Goal: Check status: Check status

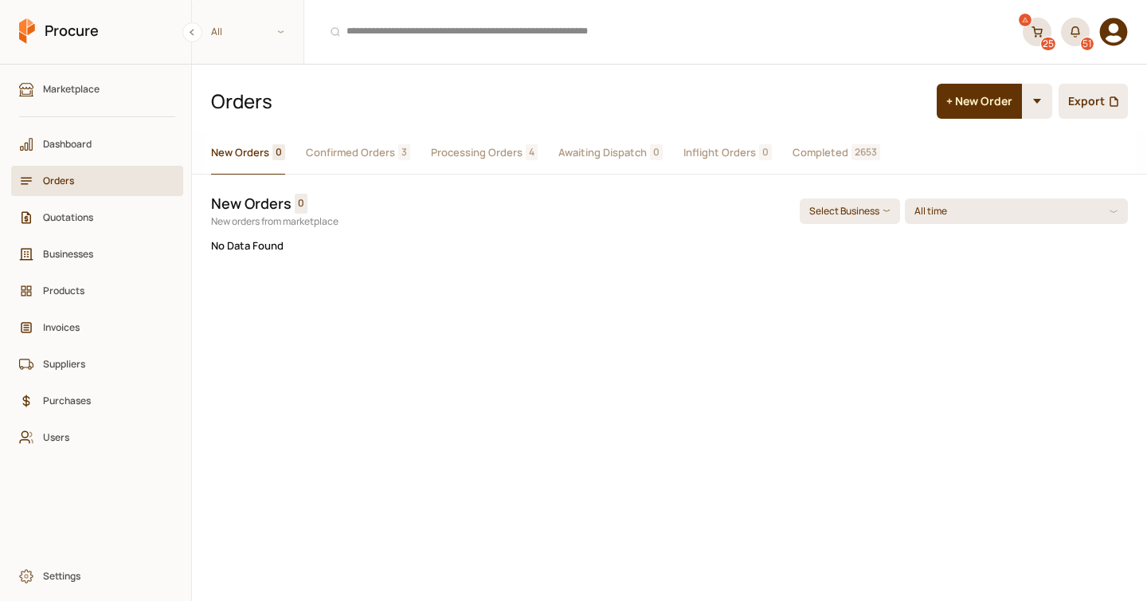
click at [808, 146] on span "Completed" at bounding box center [820, 152] width 56 height 17
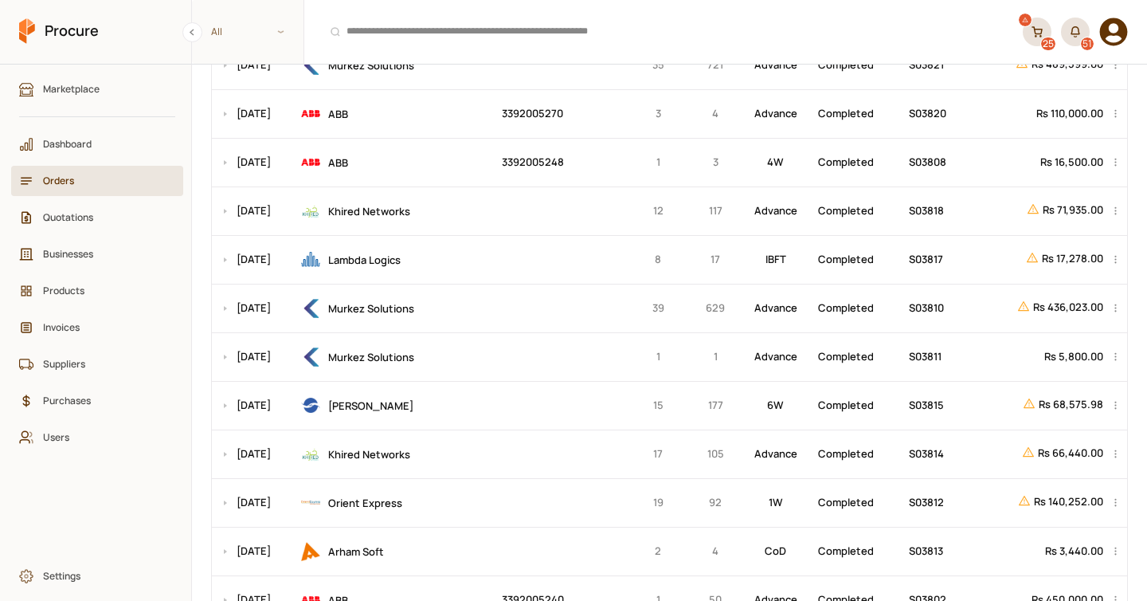
scroll to position [616, 0]
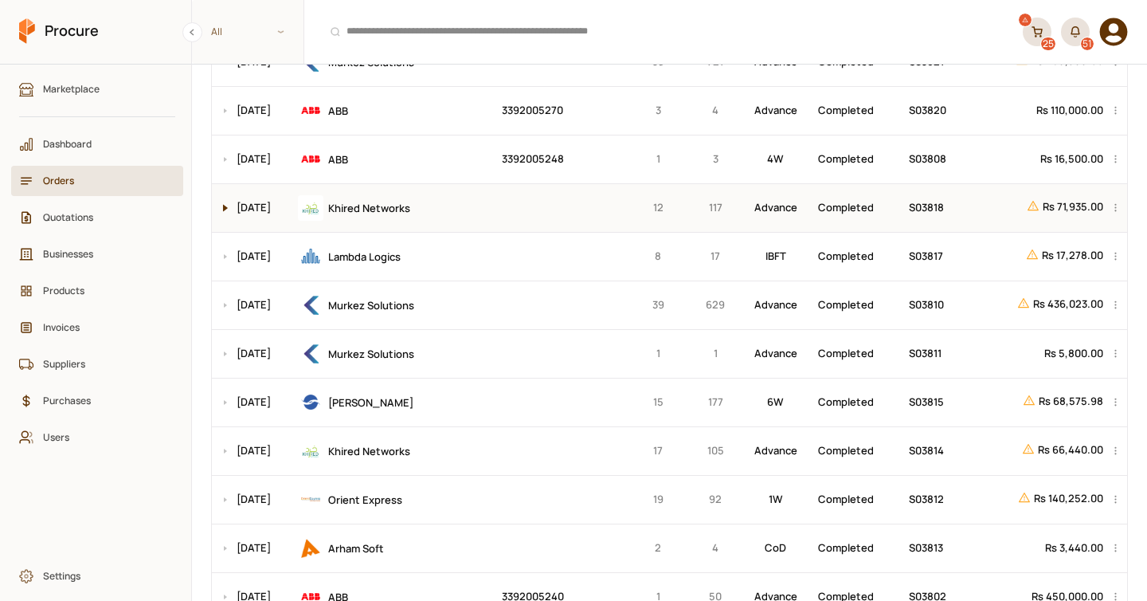
click at [223, 205] on button at bounding box center [221, 208] width 19 height 48
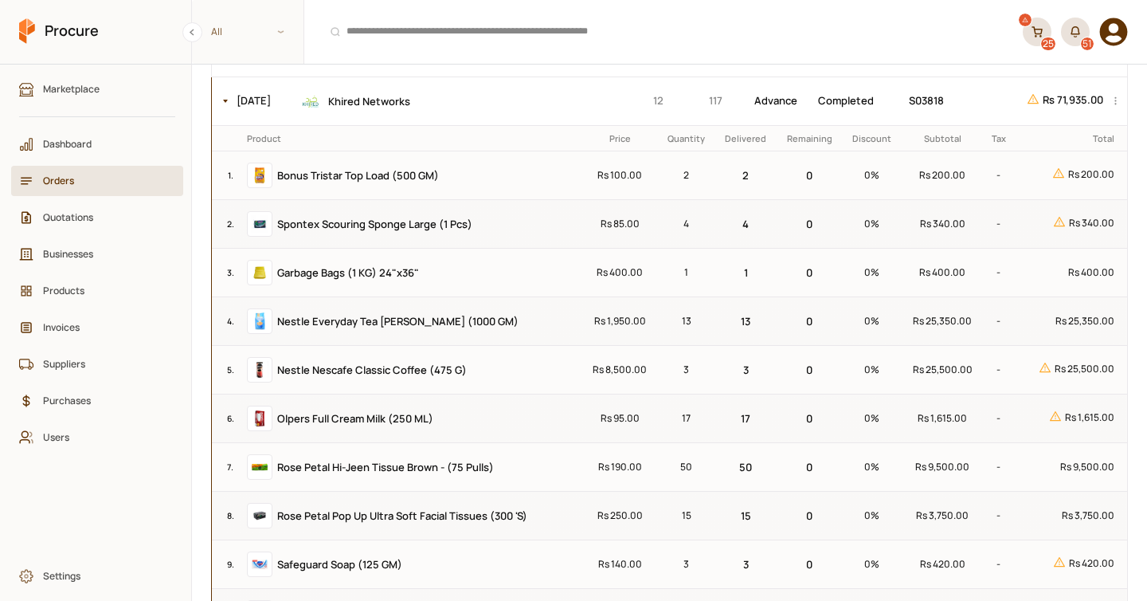
scroll to position [756, 0]
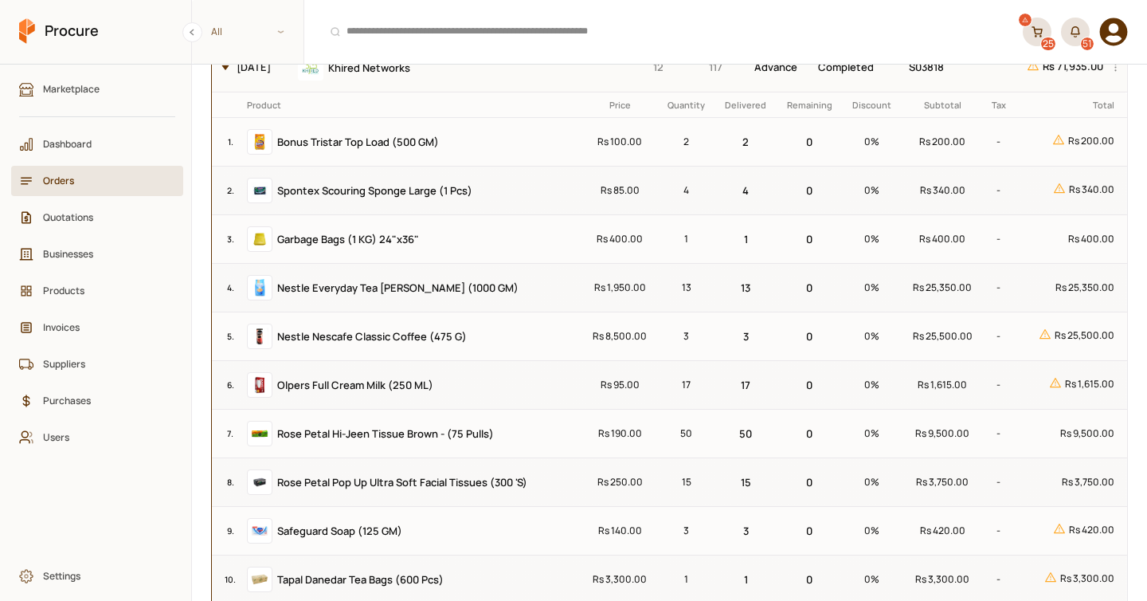
click at [228, 76] on button at bounding box center [221, 68] width 19 height 48
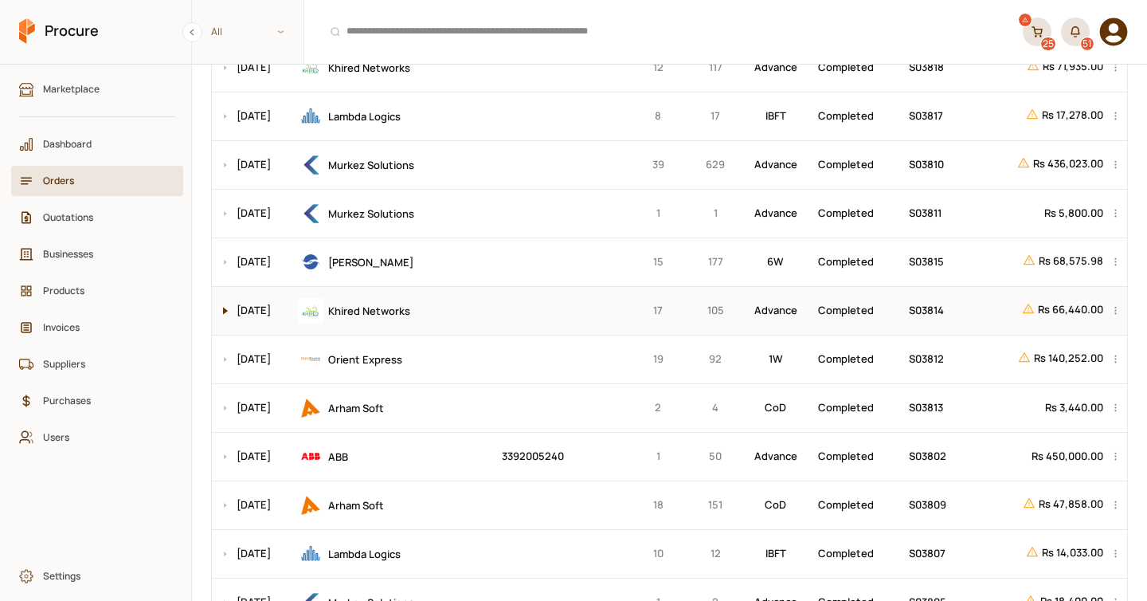
click at [222, 304] on button at bounding box center [221, 311] width 19 height 48
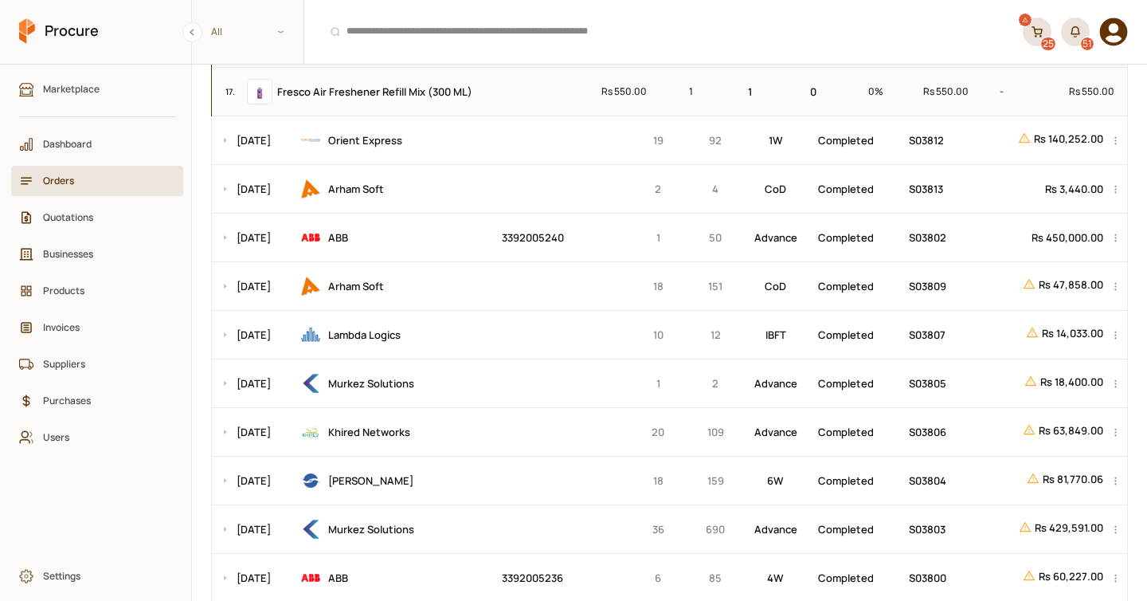
scroll to position [1845, 0]
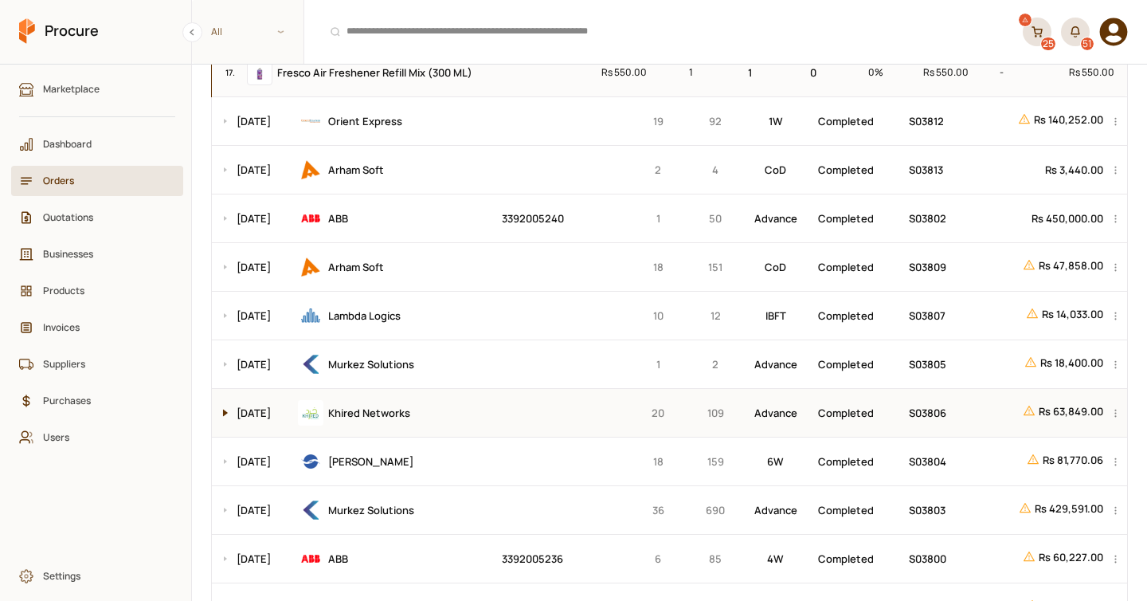
click at [223, 413] on button at bounding box center [221, 413] width 19 height 48
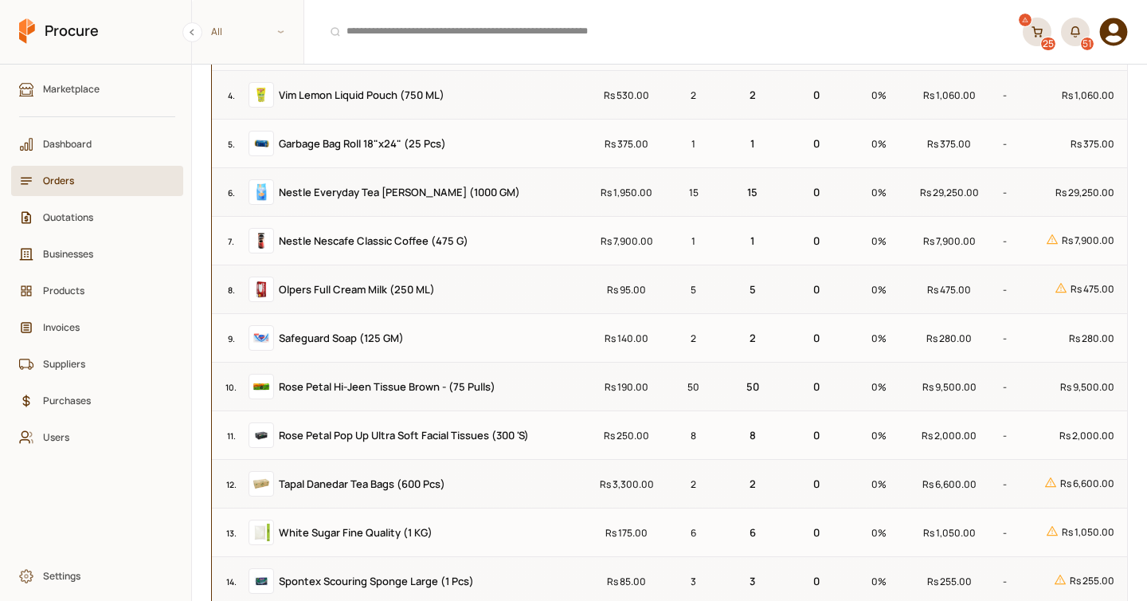
scroll to position [2355, 0]
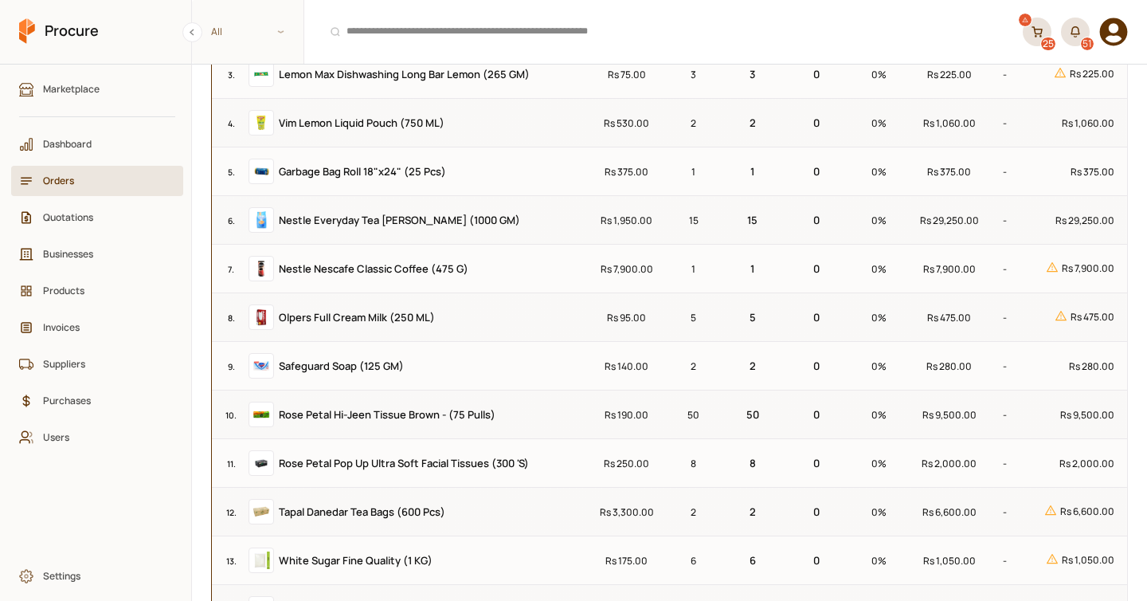
click at [1035, 37] on icon at bounding box center [1035, 36] width 1 height 1
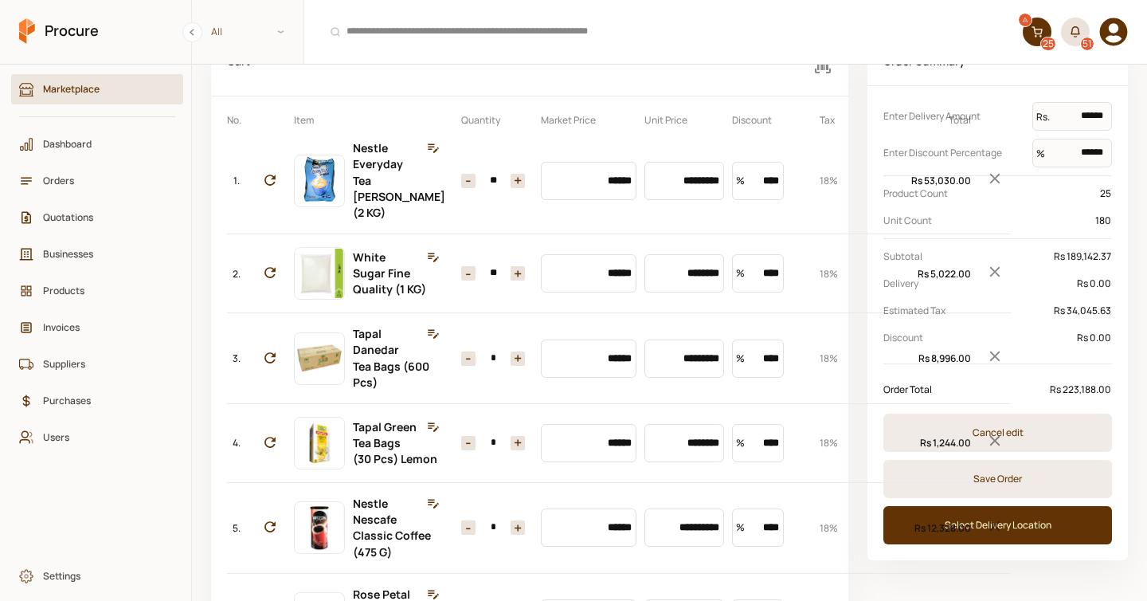
scroll to position [78, 0]
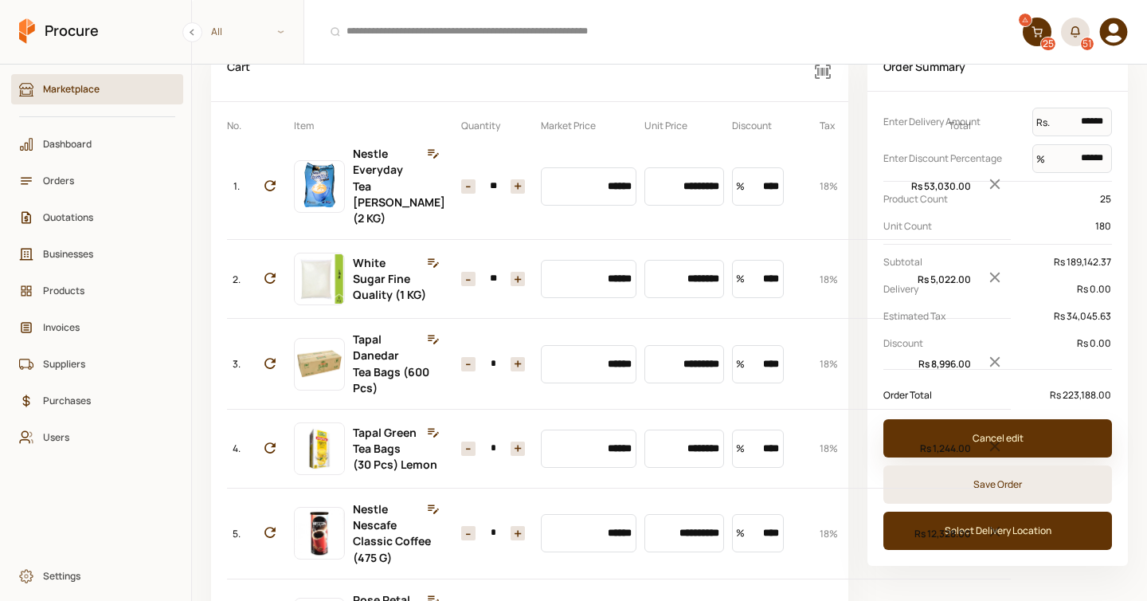
click at [1066, 438] on button "Cancel edit" at bounding box center [997, 438] width 229 height 38
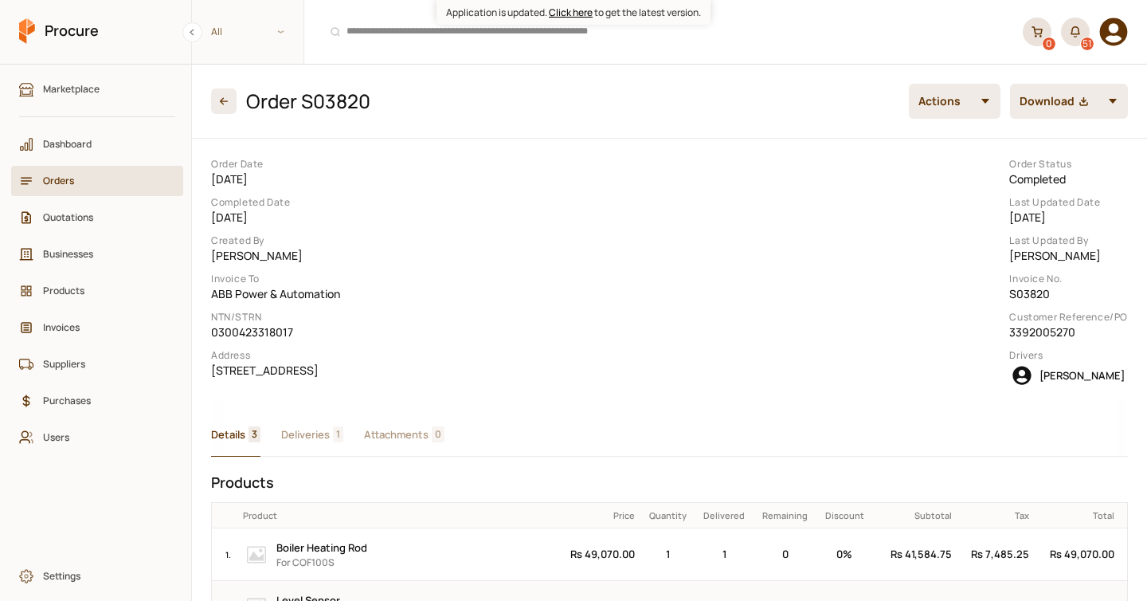
click at [577, 14] on button "Click here" at bounding box center [571, 12] width 44 height 15
